Goal: Task Accomplishment & Management: Use online tool/utility

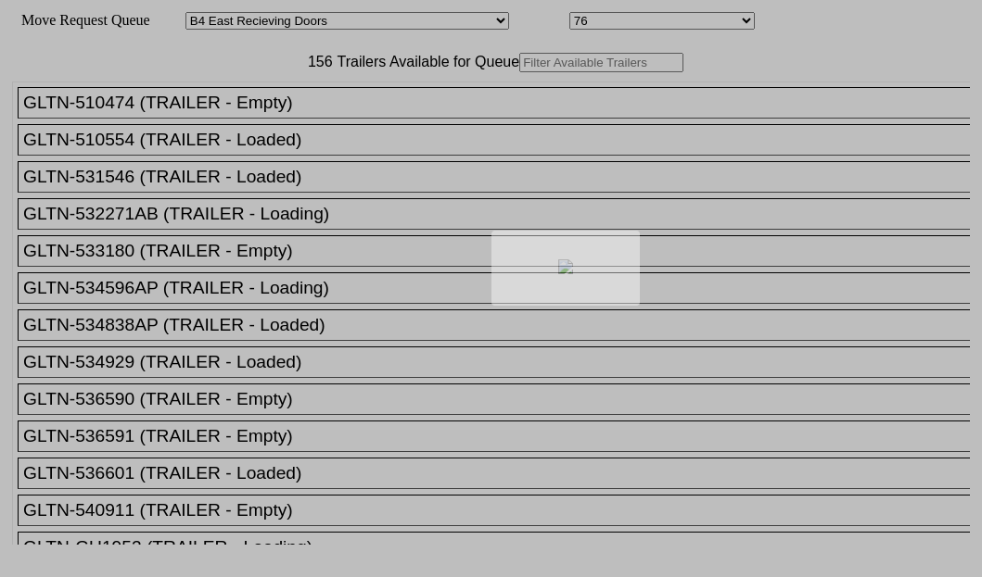
select select "527"
select select "8132"
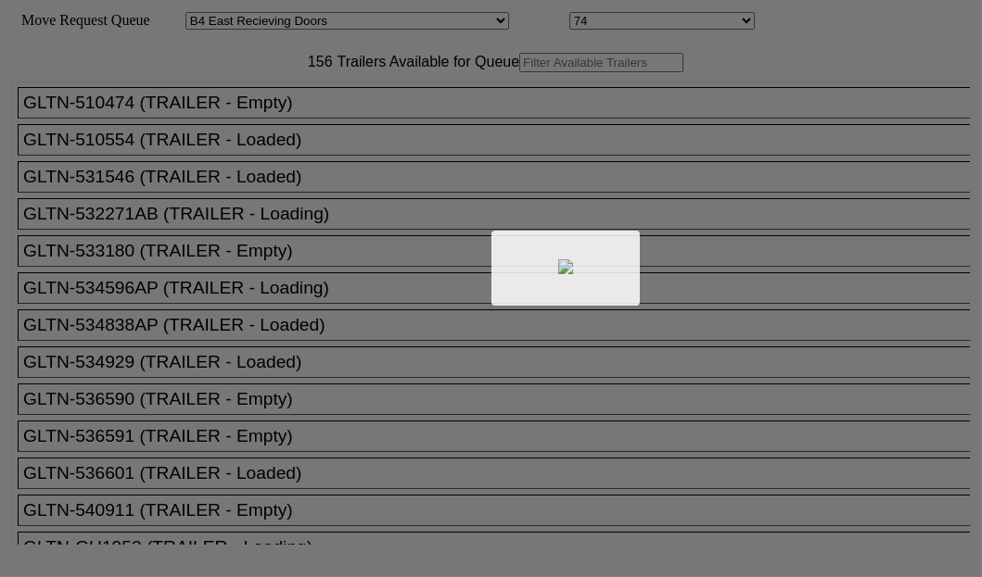
drag, startPoint x: 0, startPoint y: 0, endPoint x: 302, endPoint y: 126, distance: 327.4
click at [302, 126] on div at bounding box center [491, 288] width 982 height 577
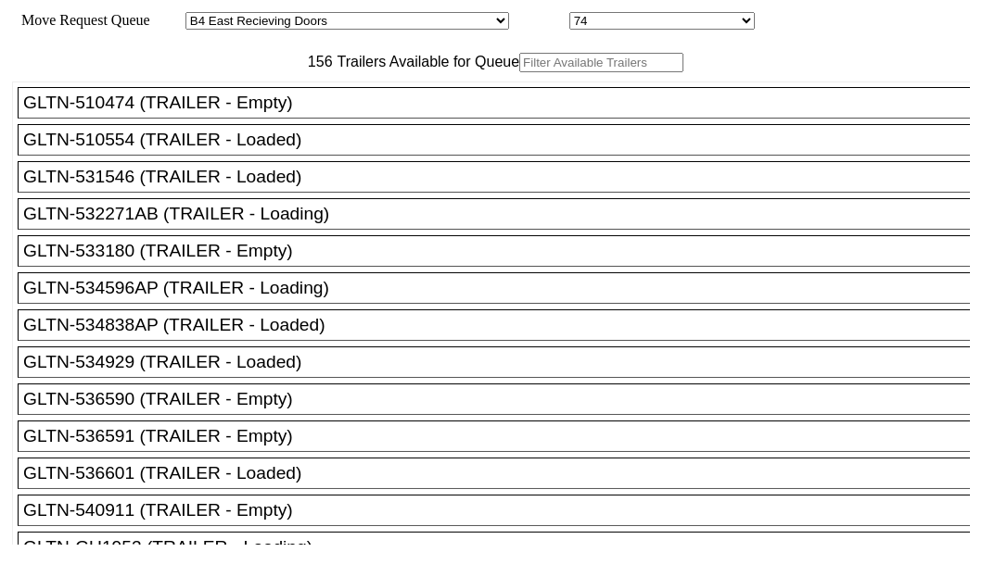
click at [519, 72] on input "text" at bounding box center [601, 62] width 164 height 19
paste input "TA159959"
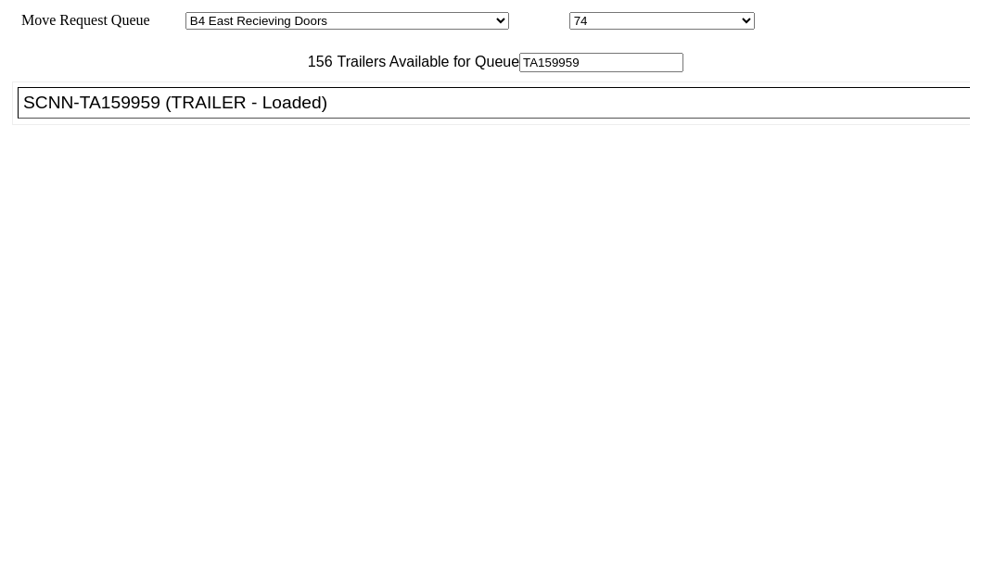
type input "TA159959"
click at [176, 113] on div "SCNN-TA159959 (TRAILER - Loaded)" at bounding box center [501, 103] width 957 height 20
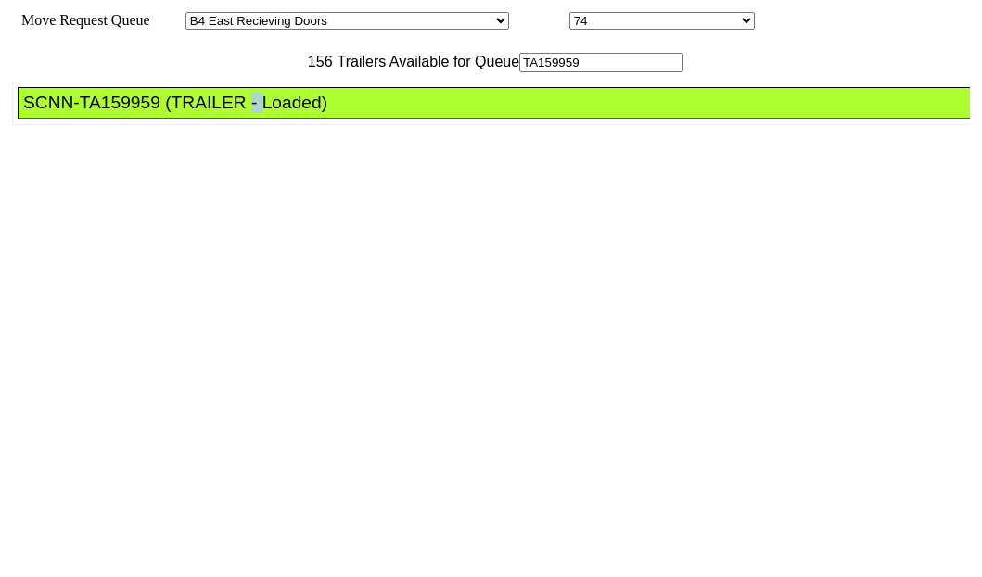
click at [176, 113] on div "SCNN-TA159959 (TRAILER - Loaded)" at bounding box center [501, 103] width 957 height 20
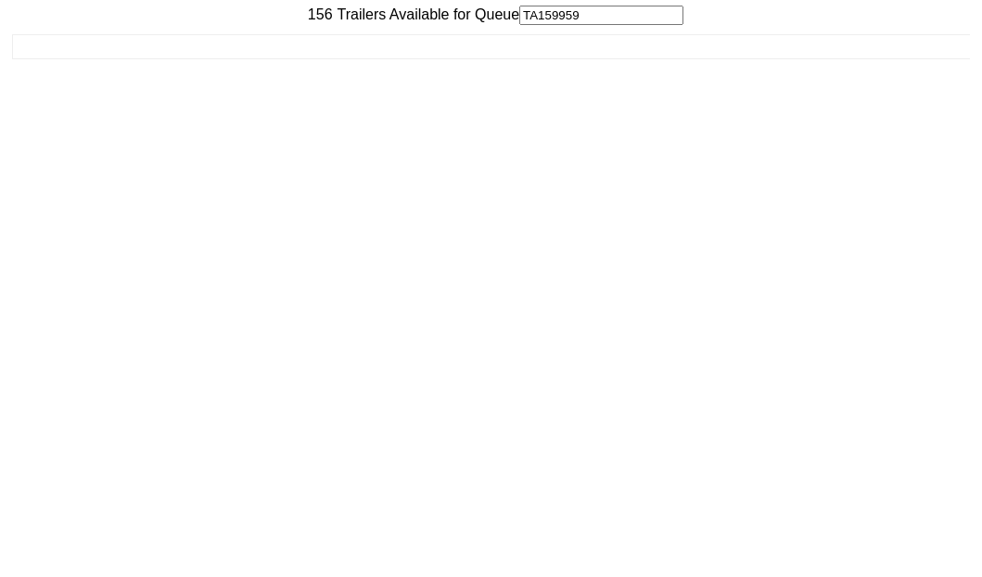
scroll to position [74, 0]
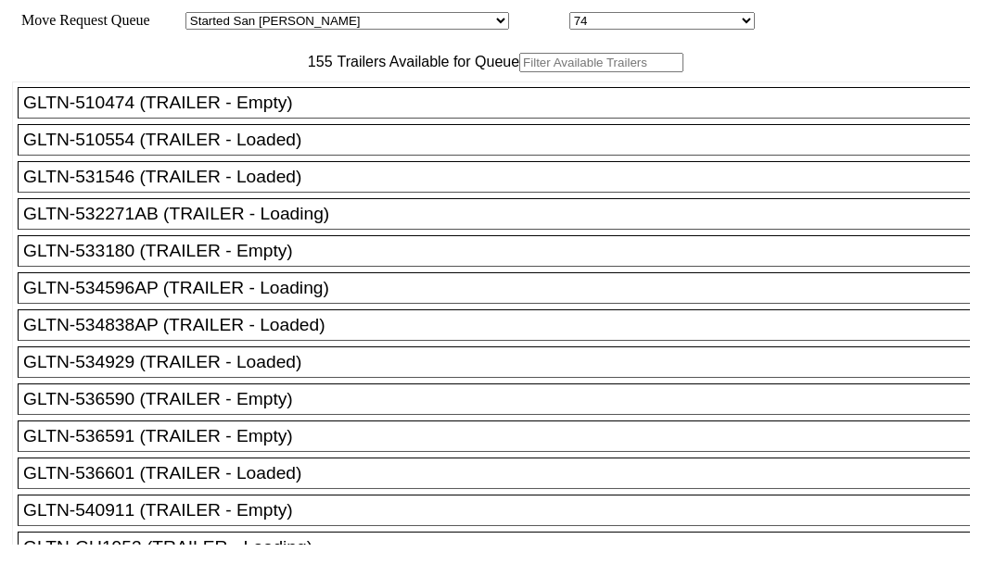
drag, startPoint x: 329, startPoint y: 123, endPoint x: 338, endPoint y: 120, distance: 10.0
click at [519, 72] on input "text" at bounding box center [601, 62] width 164 height 19
paste input "210834"
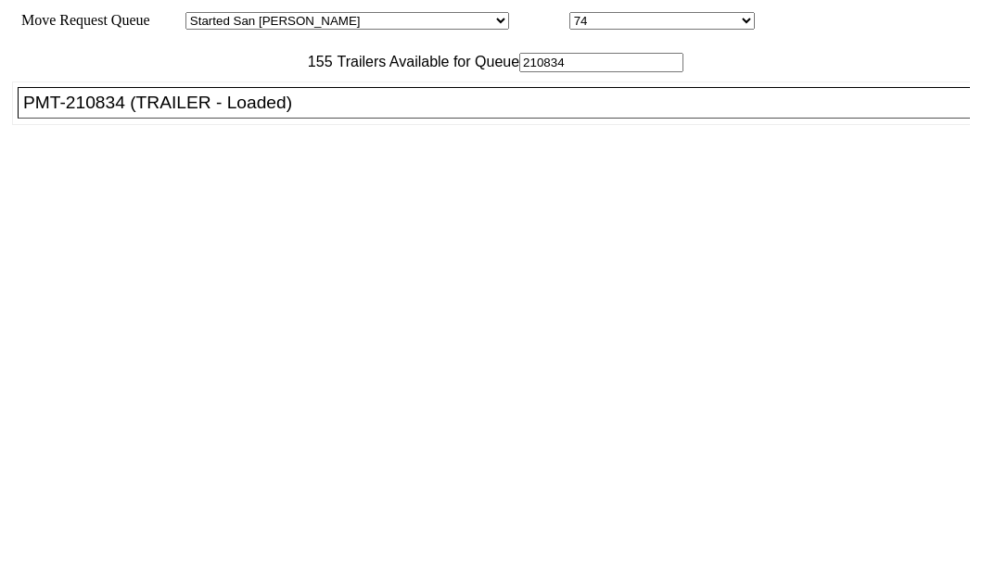
type input "210834"
click at [120, 113] on div "PMT-210834 (TRAILER - Loaded)" at bounding box center [501, 103] width 957 height 20
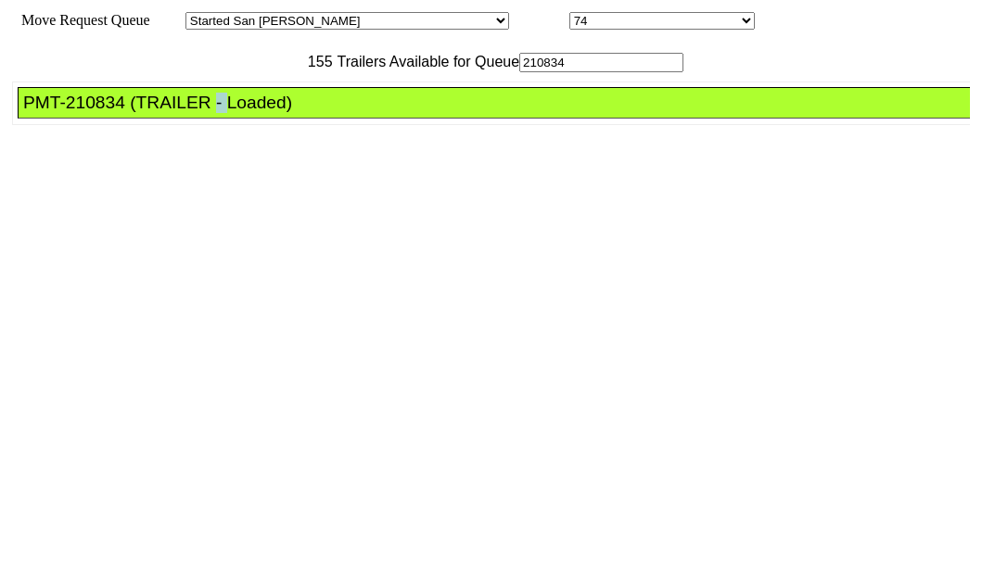
click at [120, 113] on div "PMT-210834 (TRAILER - Loaded)" at bounding box center [501, 103] width 957 height 20
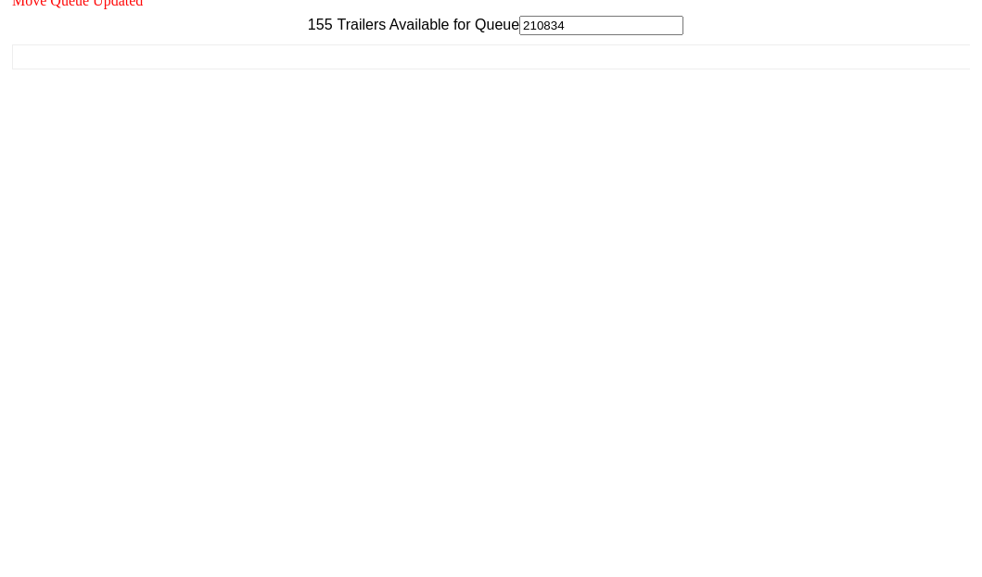
scroll to position [74, 0]
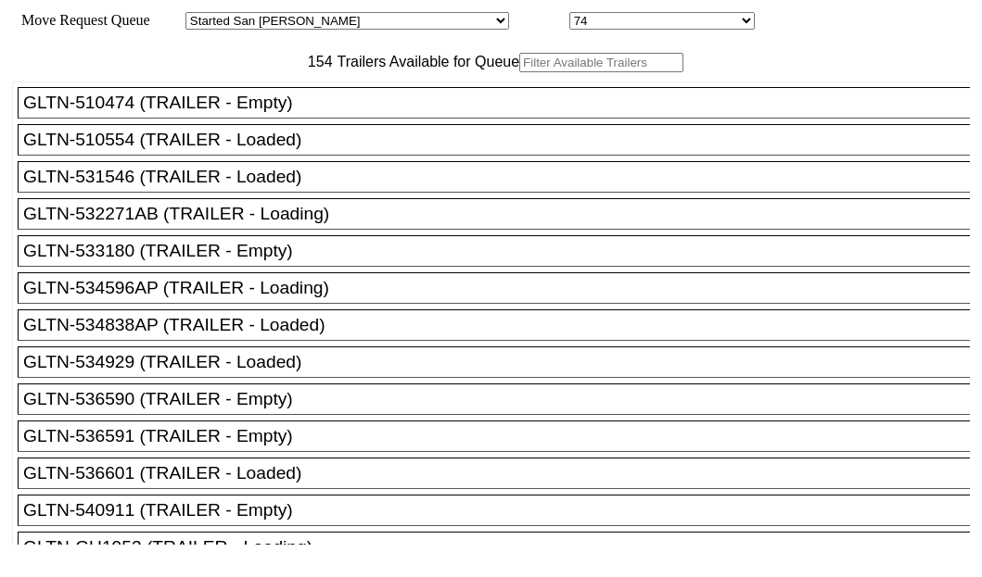
drag, startPoint x: 296, startPoint y: 127, endPoint x: 305, endPoint y: 120, distance: 11.9
click at [519, 72] on input "text" at bounding box center [601, 62] width 164 height 19
paste input "180625"
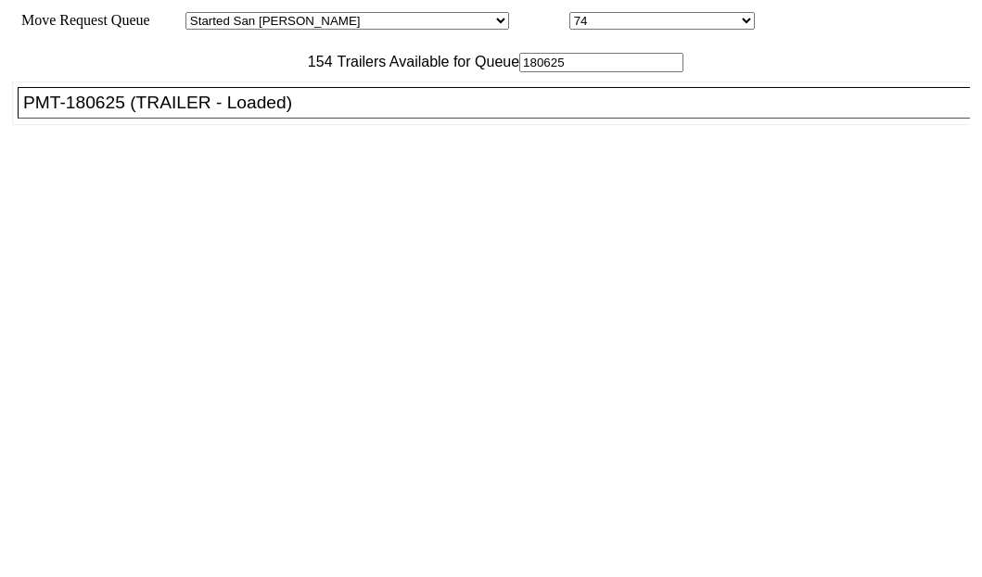
type input "180625"
click at [167, 113] on div "PMT-180625 (TRAILER - Loaded)" at bounding box center [501, 103] width 957 height 20
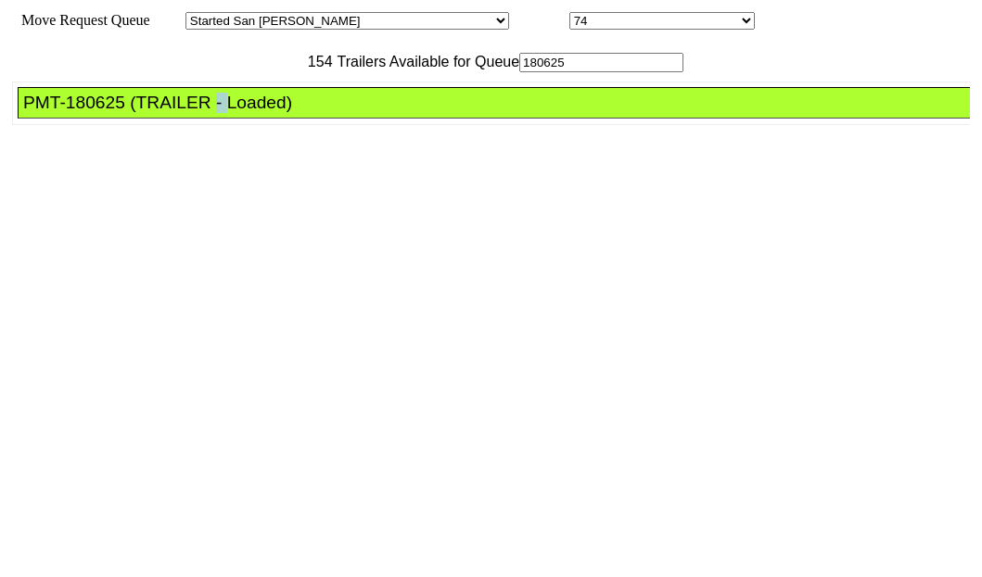
click at [167, 113] on div "PMT-180625 (TRAILER - Loaded)" at bounding box center [501, 103] width 957 height 20
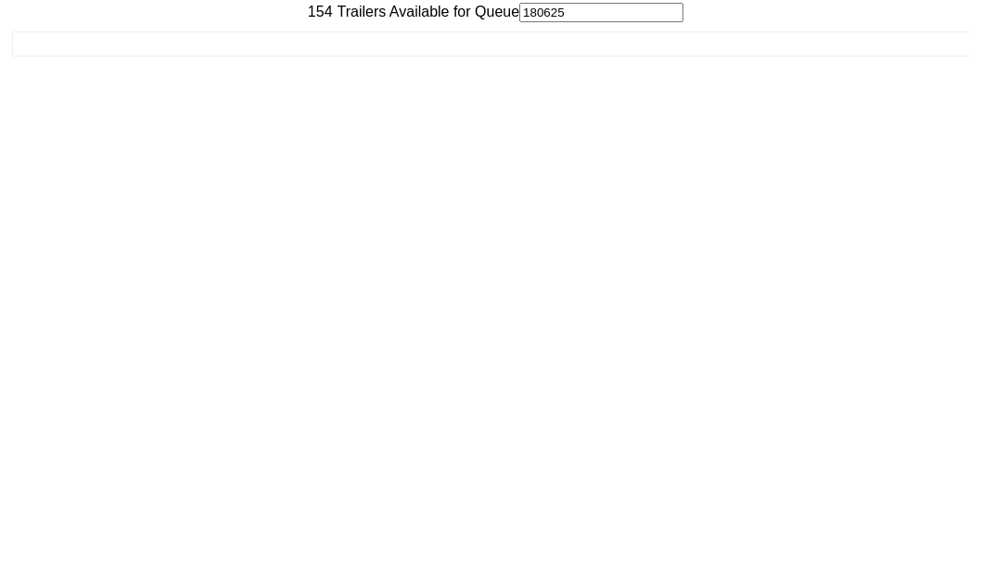
scroll to position [74, 0]
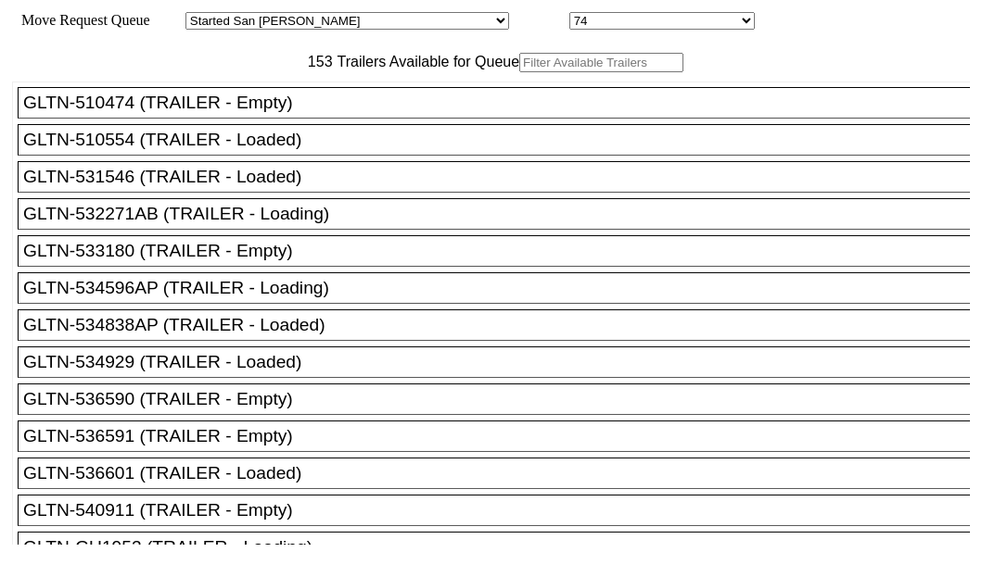
click at [519, 72] on input "text" at bounding box center [601, 62] width 164 height 19
paste input "180653"
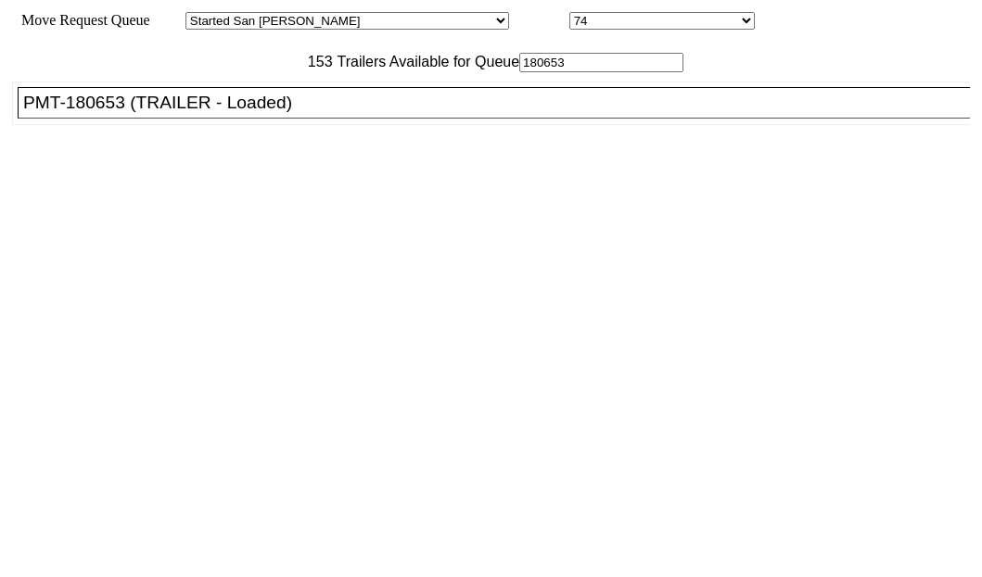
type input "180653"
click at [150, 113] on div "PMT-180653 (TRAILER - Loaded)" at bounding box center [501, 103] width 957 height 20
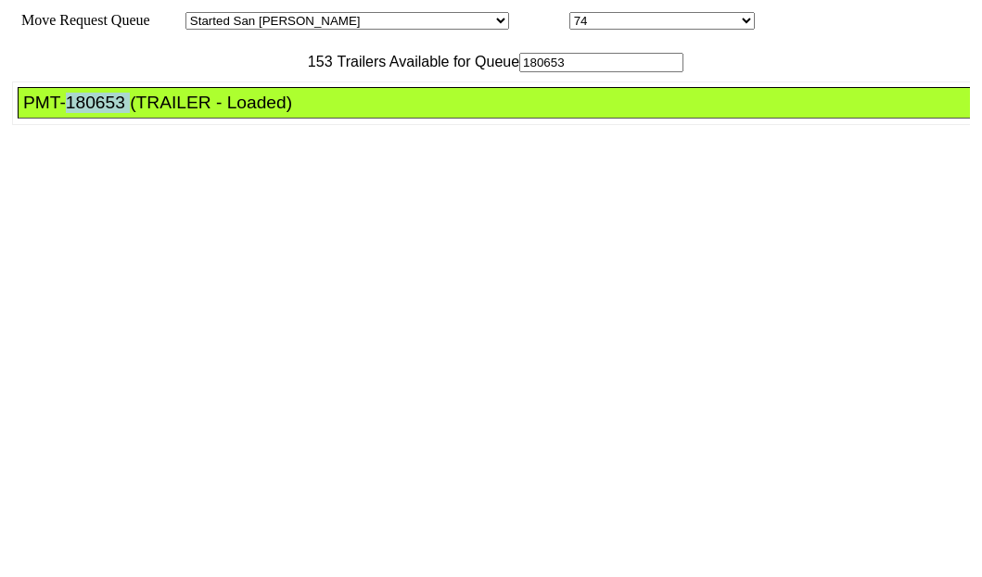
click at [150, 113] on div "PMT-180653 (TRAILER - Loaded)" at bounding box center [501, 103] width 957 height 20
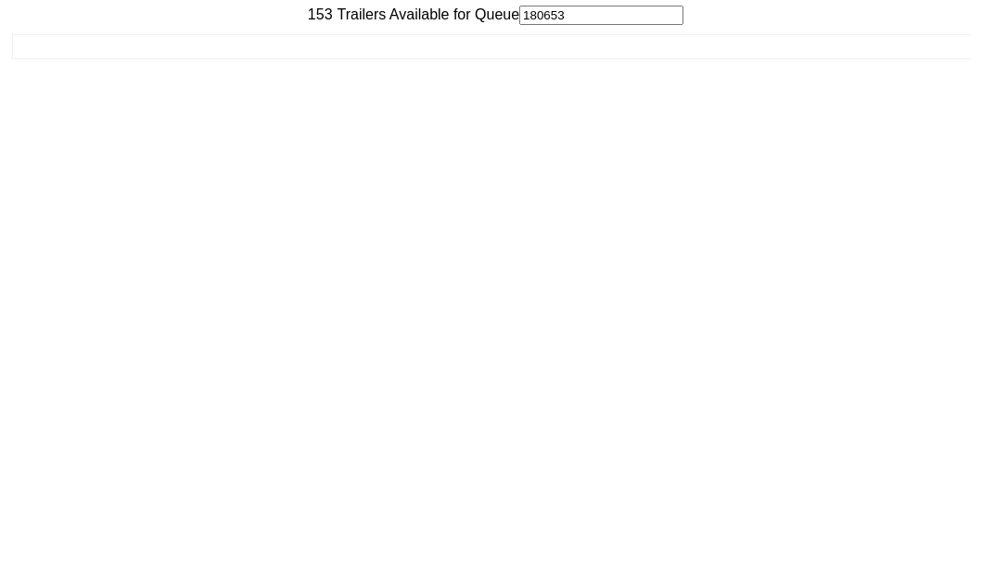
scroll to position [74, 0]
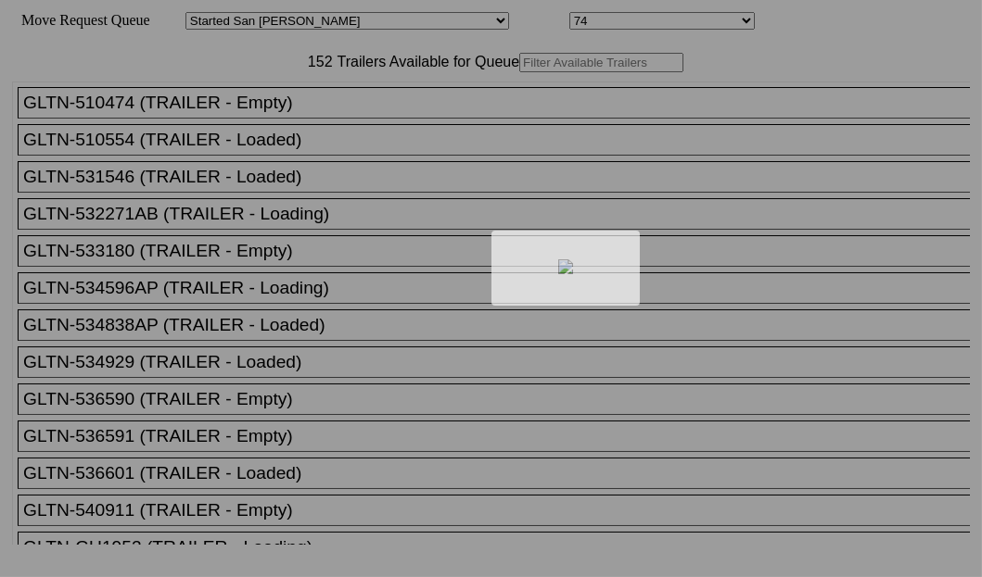
click at [305, 130] on div at bounding box center [491, 288] width 982 height 577
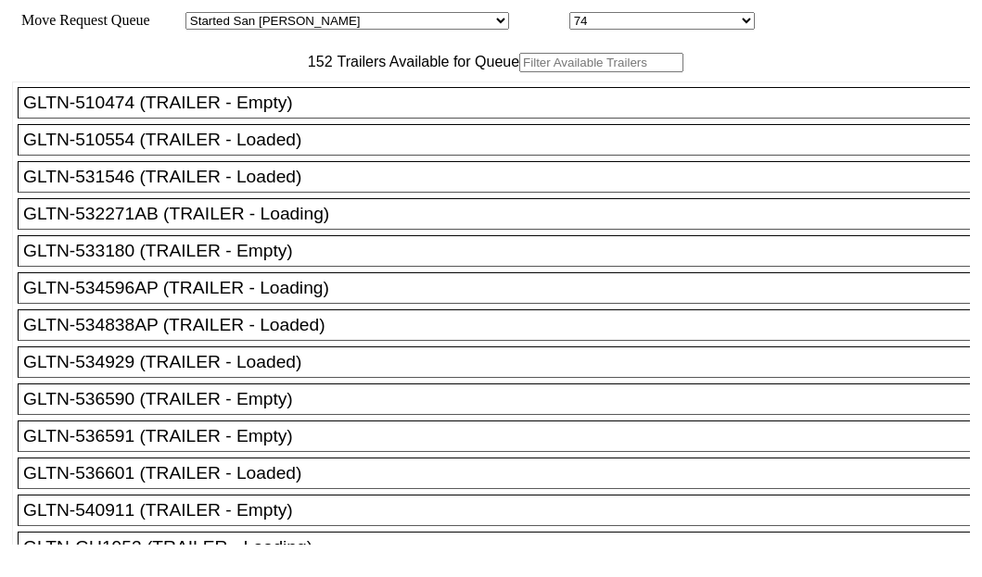
click at [519, 72] on input "text" at bounding box center [601, 62] width 164 height 19
paste input "TA205111"
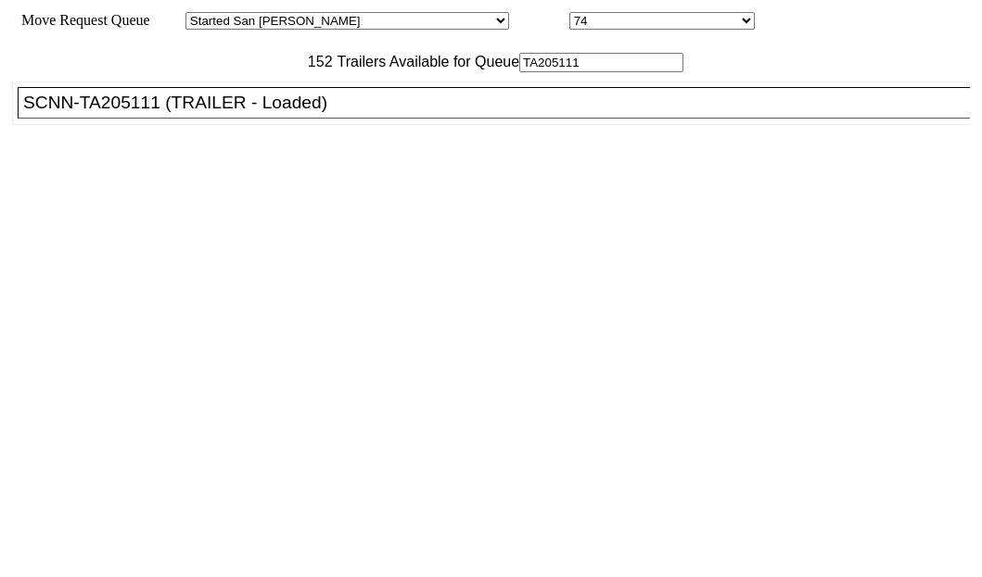
type input "TA205111"
click at [135, 113] on div "SCNN-TA205111 (TRAILER - Loaded)" at bounding box center [501, 103] width 957 height 20
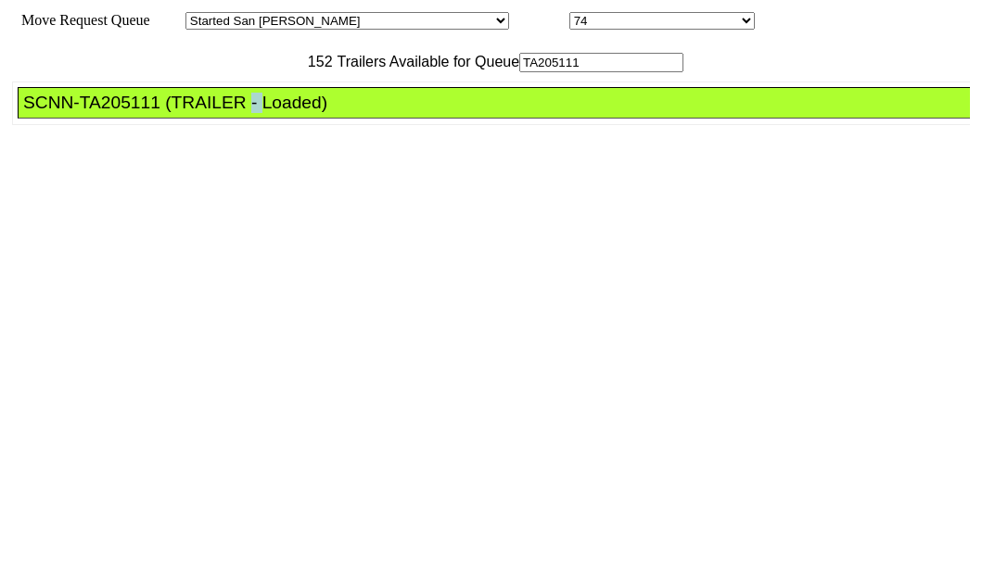
click at [135, 113] on div "SCNN-TA205111 (TRAILER - Loaded)" at bounding box center [501, 103] width 957 height 20
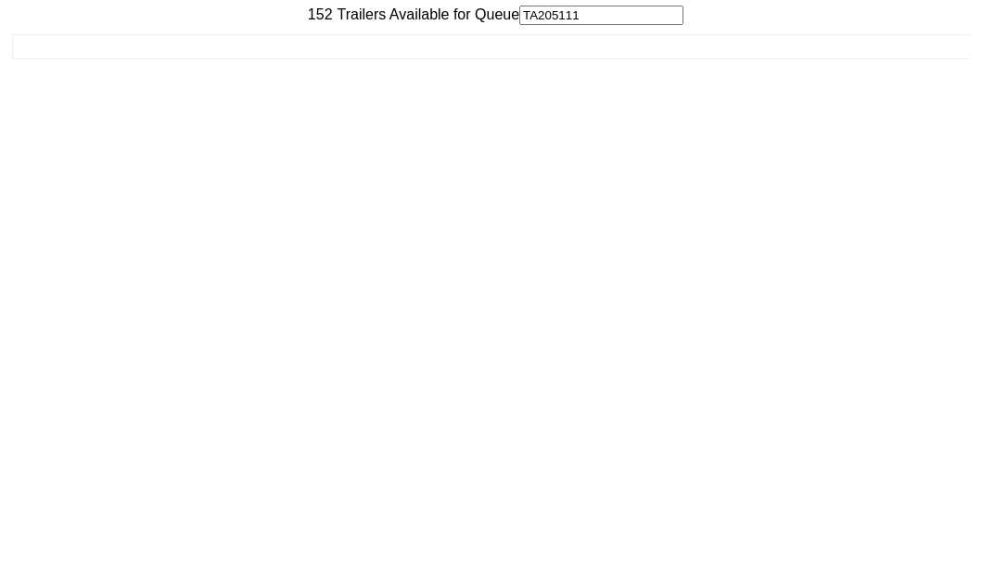
scroll to position [74, 0]
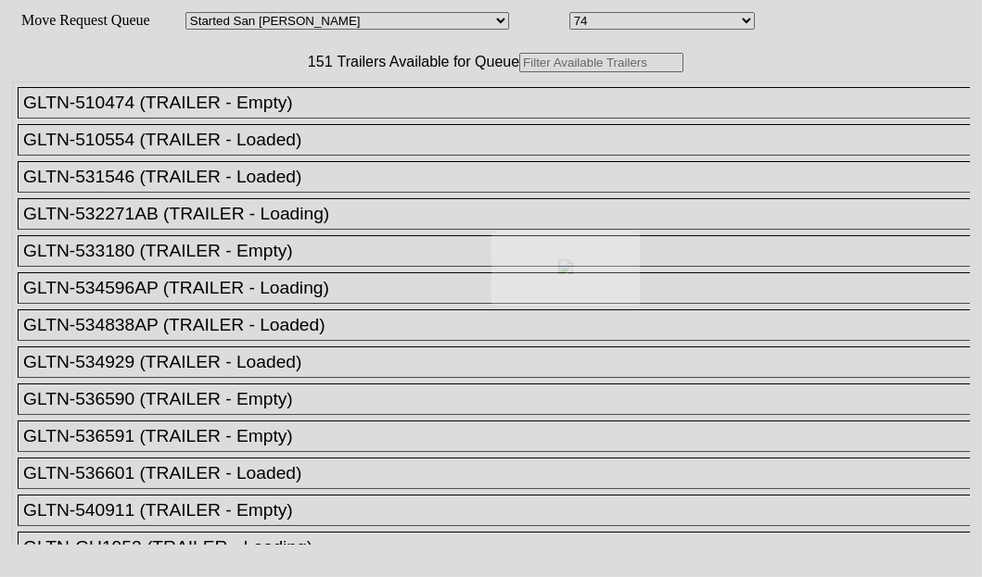
click at [324, 123] on div at bounding box center [491, 288] width 982 height 577
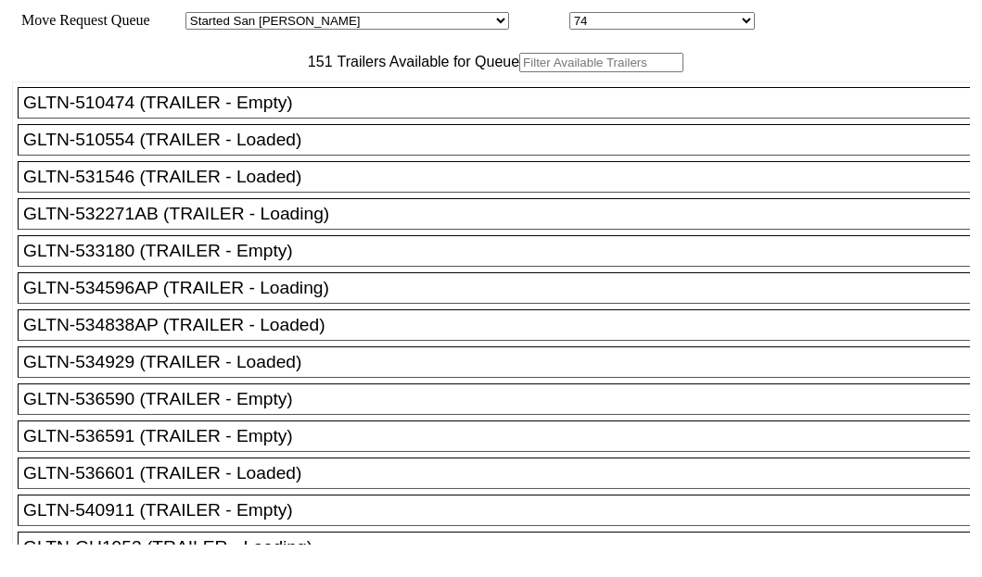
click at [519, 72] on input "text" at bounding box center [601, 62] width 164 height 19
paste input "TA157199"
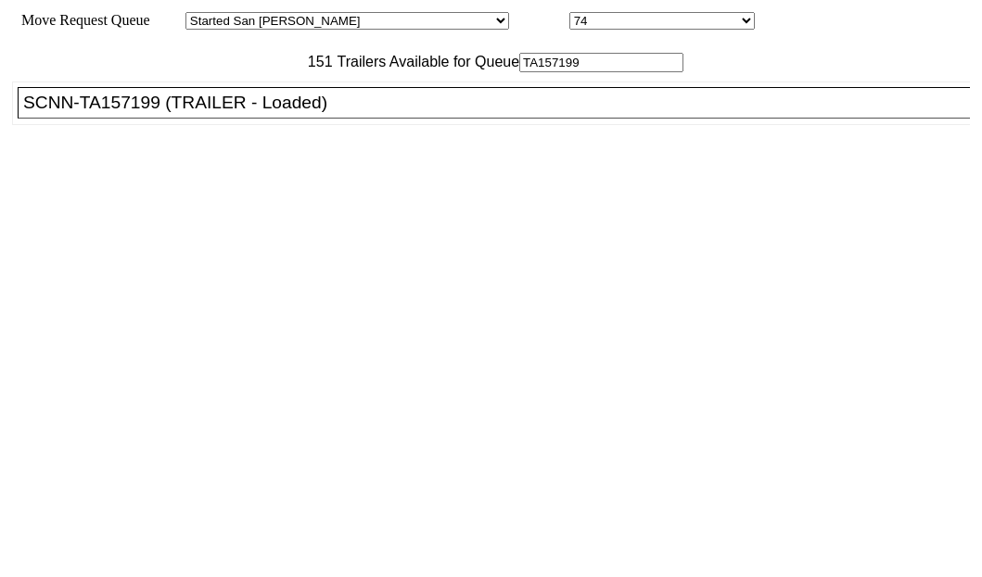
type input "TA157199"
click at [128, 113] on div "SCNN-TA157199 (TRAILER - Loaded)" at bounding box center [501, 103] width 957 height 20
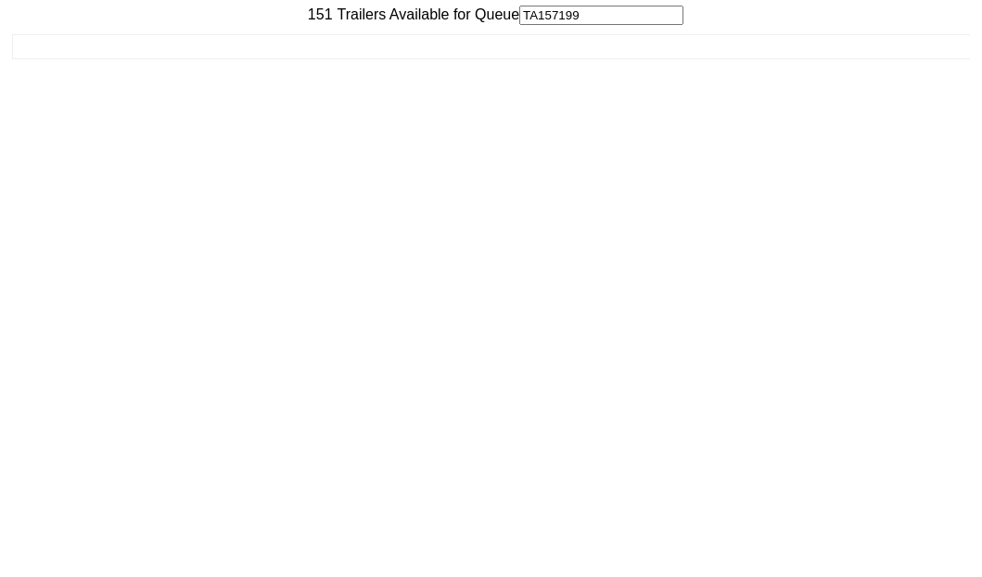
scroll to position [74, 0]
